Goal: Task Accomplishment & Management: Manage account settings

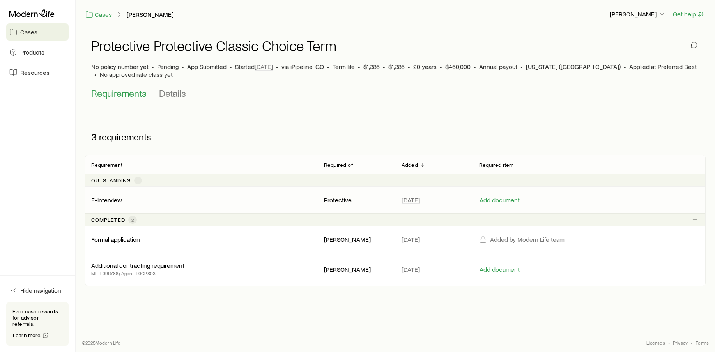
click at [115, 201] on p "E-interview" at bounding box center [106, 200] width 31 height 8
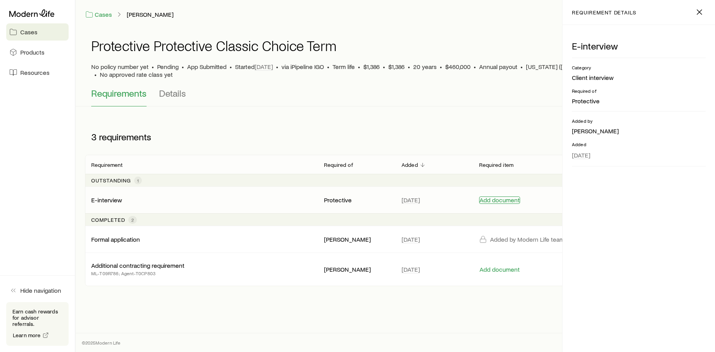
click at [492, 199] on button "Add document" at bounding box center [499, 200] width 41 height 7
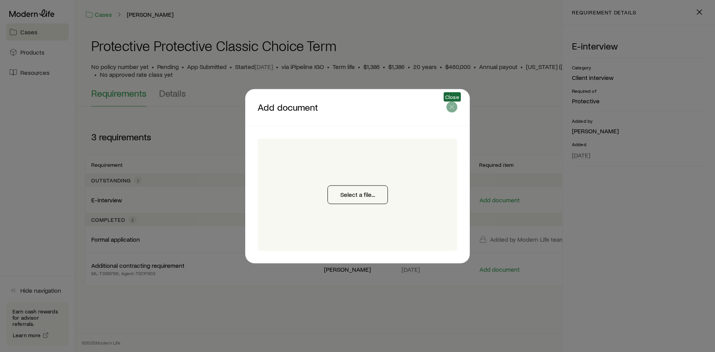
click at [451, 104] on icon "button" at bounding box center [452, 107] width 8 height 8
